Goal: Information Seeking & Learning: Learn about a topic

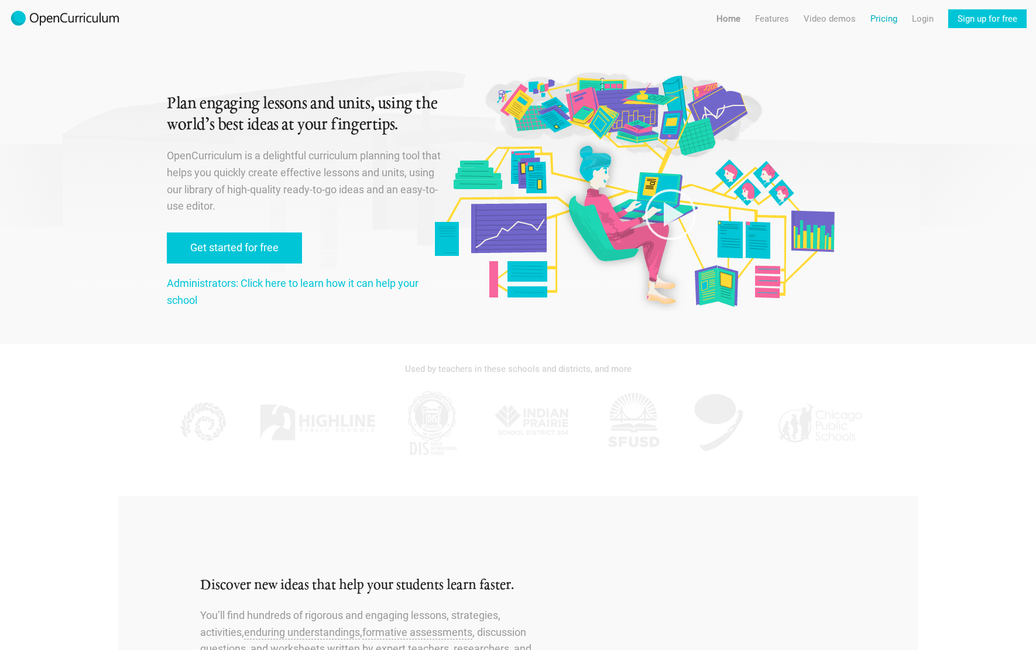
click at [889, 18] on link "Pricing" at bounding box center [884, 18] width 27 height 19
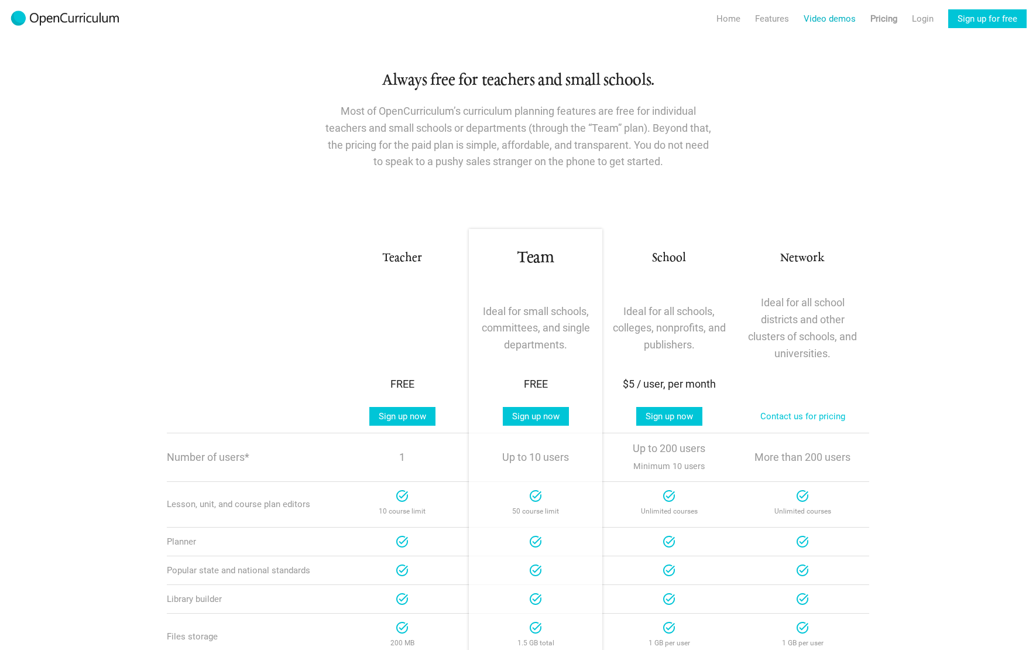
click at [806, 21] on link "Video demos" at bounding box center [830, 18] width 52 height 19
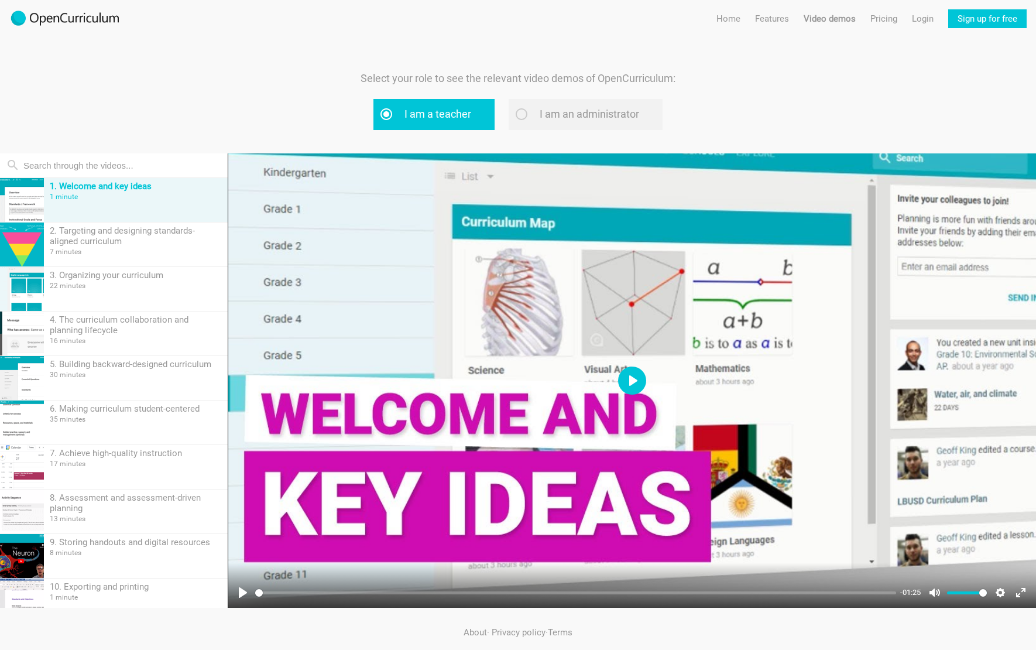
click at [635, 386] on button "Play" at bounding box center [632, 381] width 28 height 28
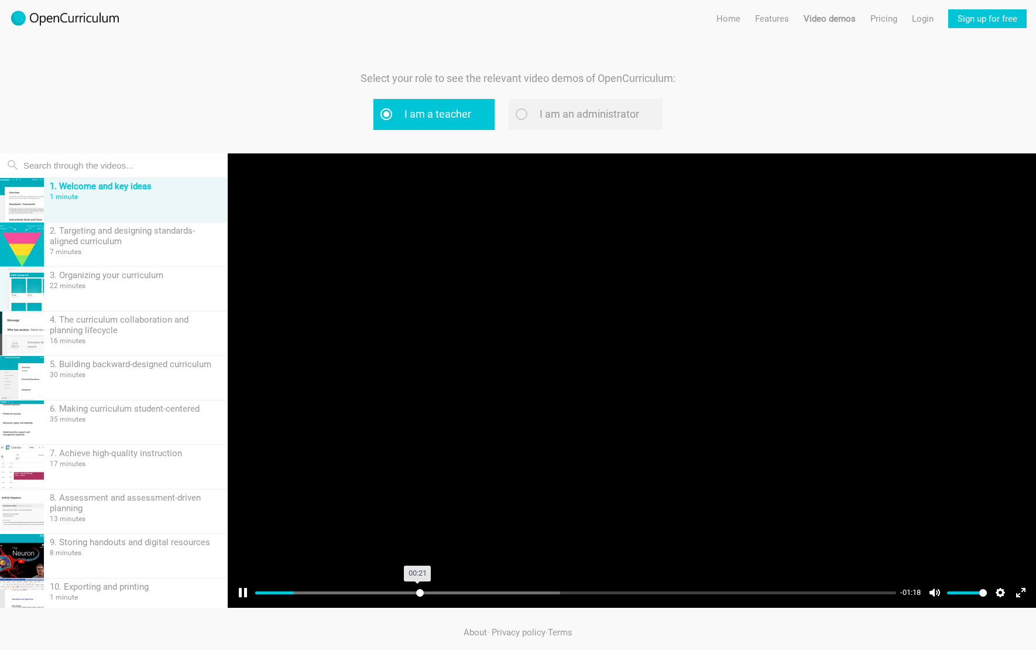
click at [420, 593] on input "Seek" at bounding box center [575, 592] width 641 height 11
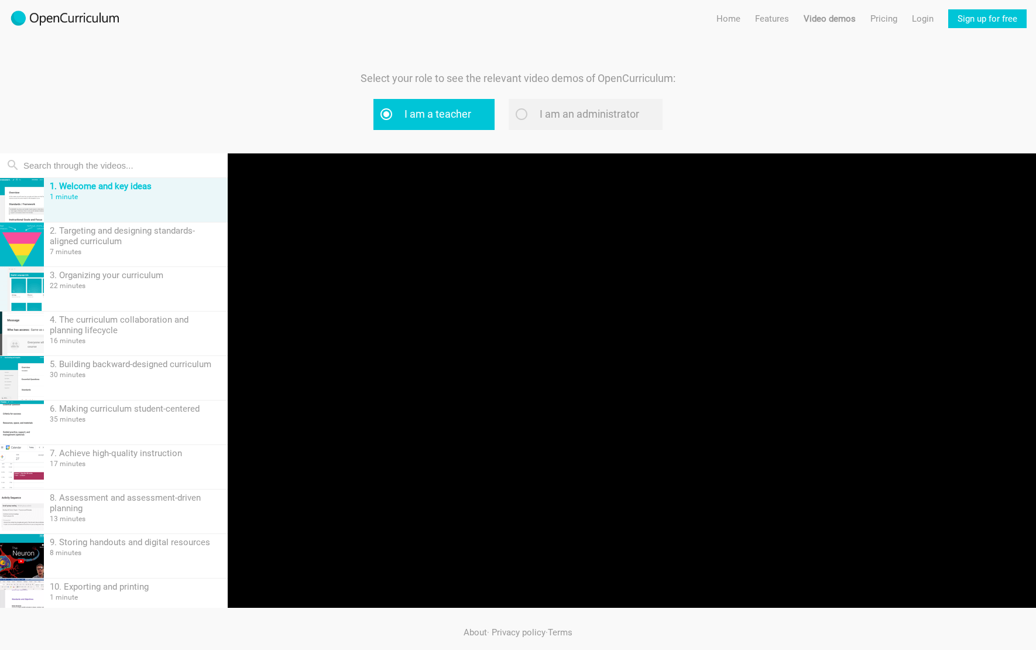
type input "51.6"
